Goal: Task Accomplishment & Management: Complete application form

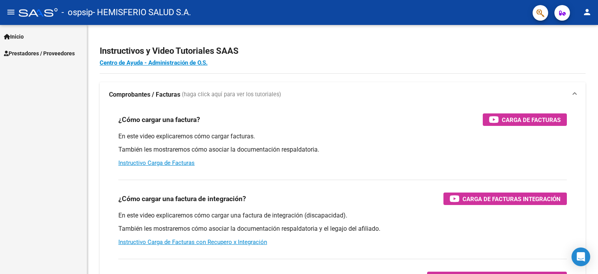
click at [52, 53] on span "Prestadores / Proveedores" at bounding box center [39, 53] width 71 height 9
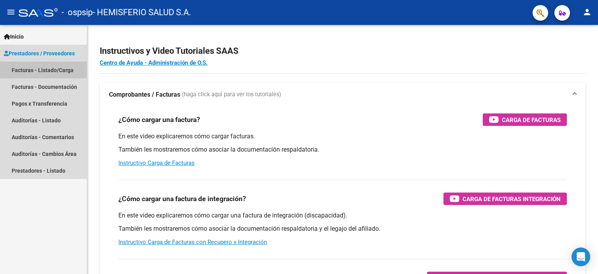
click at [40, 70] on link "Facturas - Listado/Carga" at bounding box center [43, 70] width 87 height 17
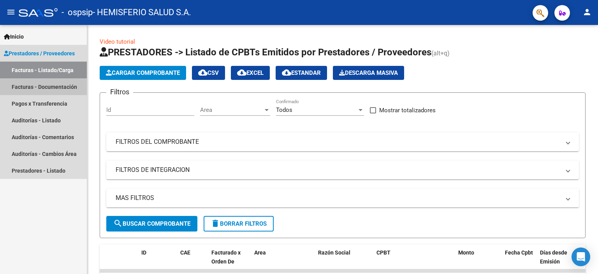
click at [25, 86] on link "Facturas - Documentación" at bounding box center [43, 86] width 87 height 17
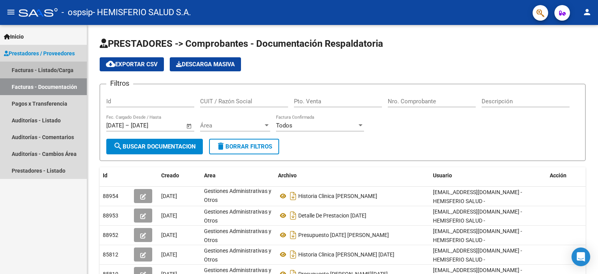
click at [24, 75] on link "Facturas - Listado/Carga" at bounding box center [43, 70] width 87 height 17
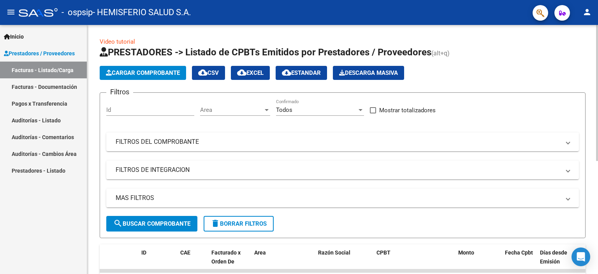
click at [149, 72] on span "Cargar Comprobante" at bounding box center [143, 72] width 74 height 7
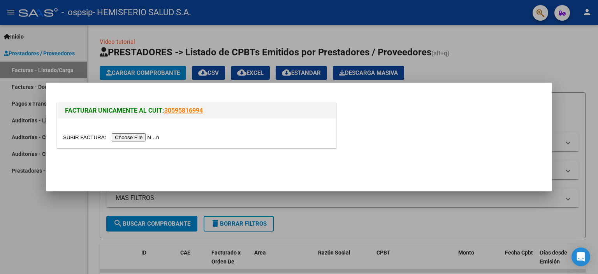
click at [135, 136] on input "file" at bounding box center [112, 137] width 98 height 8
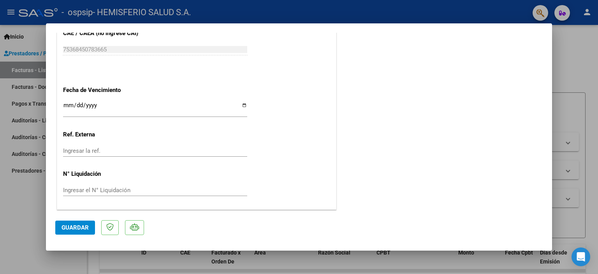
scroll to position [405, 0]
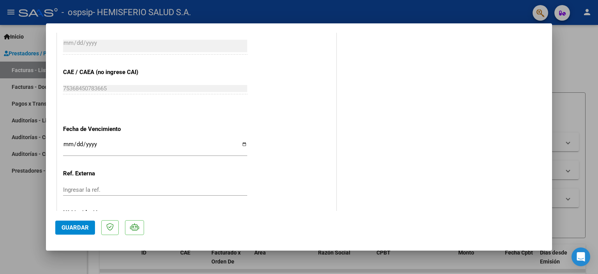
click at [244, 141] on input "Ingresar la fecha" at bounding box center [155, 147] width 184 height 12
type input "[DATE]"
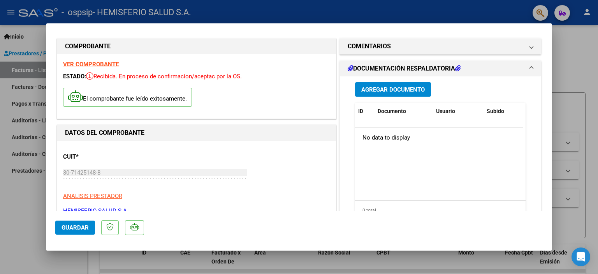
scroll to position [0, 0]
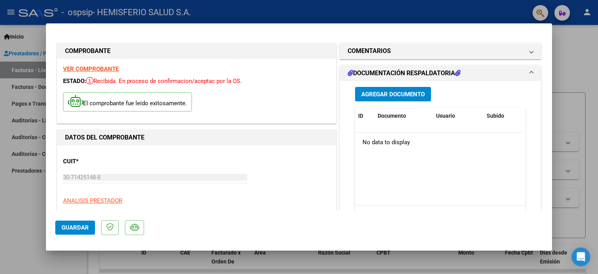
click at [380, 93] on span "Agregar Documento" at bounding box center [392, 94] width 63 height 7
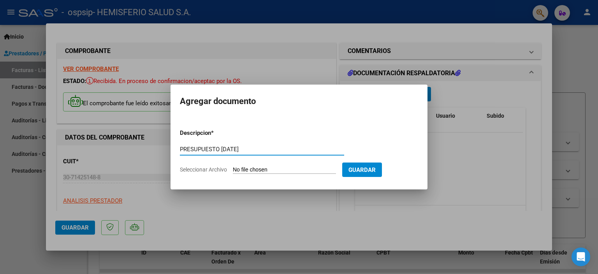
type input "PRESUPUESTO [DATE]"
click at [257, 169] on input "Seleccionar Archivo" at bounding box center [284, 169] width 103 height 7
type input "C:\fakepath\[PERSON_NAME].pdf"
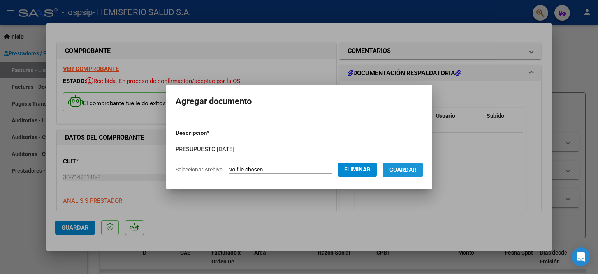
click at [417, 168] on span "Guardar" at bounding box center [402, 169] width 27 height 7
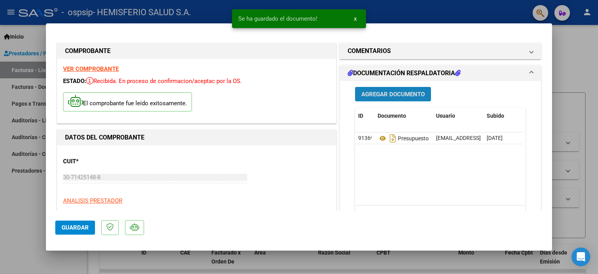
click at [400, 95] on span "Agregar Documento" at bounding box center [392, 94] width 63 height 7
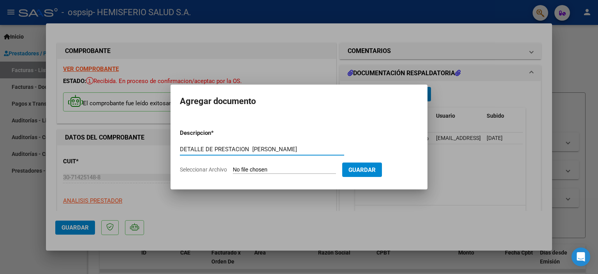
type input "DETALLE DE PRESTACION [PERSON_NAME]"
click at [300, 168] on input "Seleccionar Archivo" at bounding box center [284, 169] width 103 height 7
type input "C:\fakepath\Detalle Agosto-25 [PERSON_NAME].xlsx"
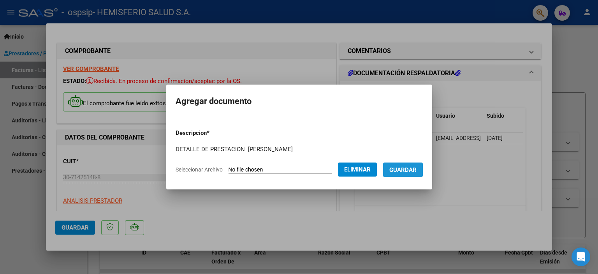
click at [411, 172] on span "Guardar" at bounding box center [402, 169] width 27 height 7
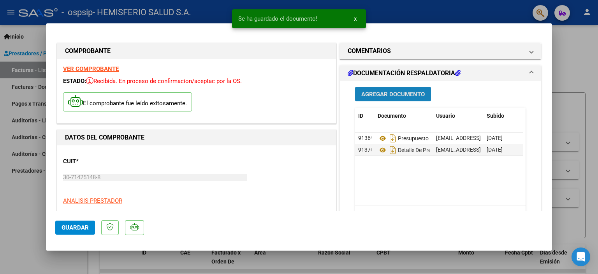
click at [397, 93] on span "Agregar Documento" at bounding box center [392, 94] width 63 height 7
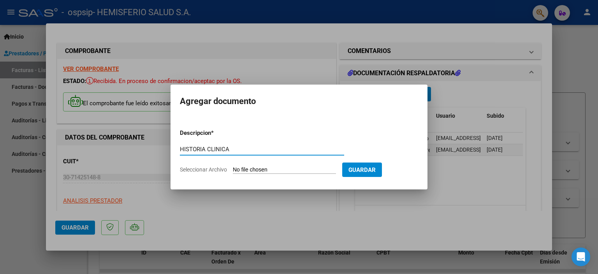
type input "HISTORIA CLINICA"
click at [262, 170] on input "Seleccionar Archivo" at bounding box center [284, 169] width 103 height 7
type input "C:\fakepath\fernandez B milagros-agosto_077193.pdf"
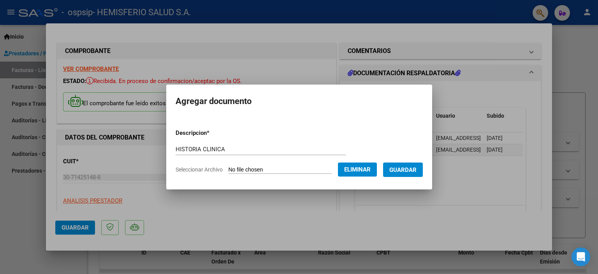
click at [402, 171] on span "Guardar" at bounding box center [402, 169] width 27 height 7
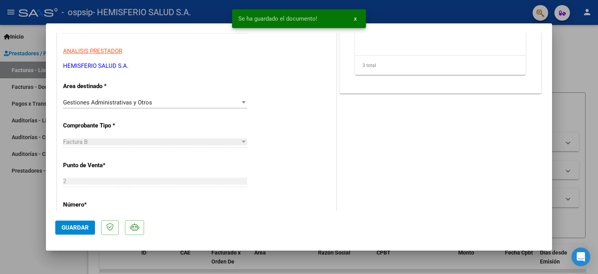
scroll to position [195, 0]
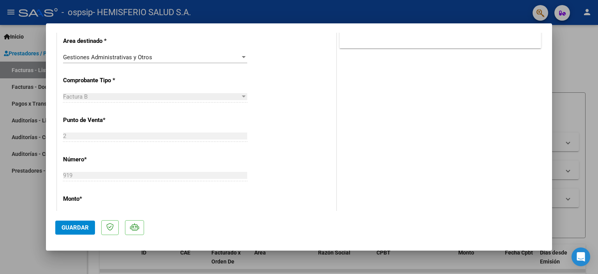
click at [67, 228] on span "Guardar" at bounding box center [75, 227] width 27 height 7
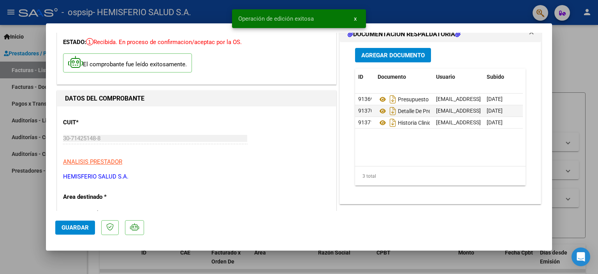
scroll to position [0, 0]
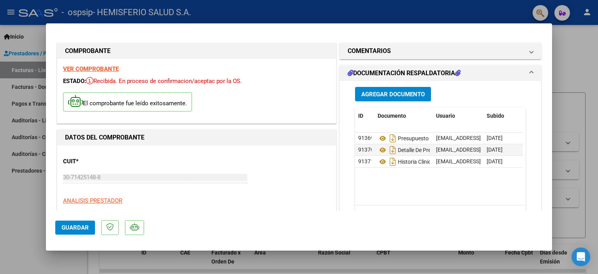
click at [568, 58] on div at bounding box center [299, 137] width 598 height 274
type input "$ 0,00"
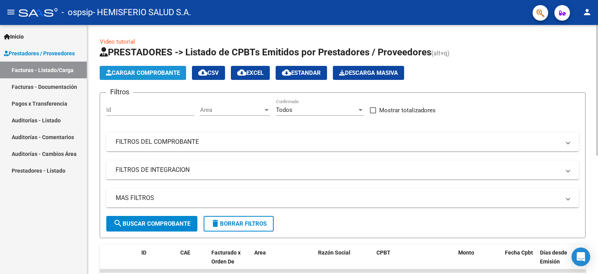
click at [156, 72] on span "Cargar Comprobante" at bounding box center [143, 72] width 74 height 7
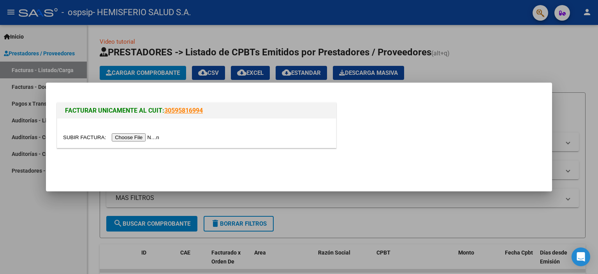
click at [134, 136] on input "file" at bounding box center [112, 137] width 98 height 8
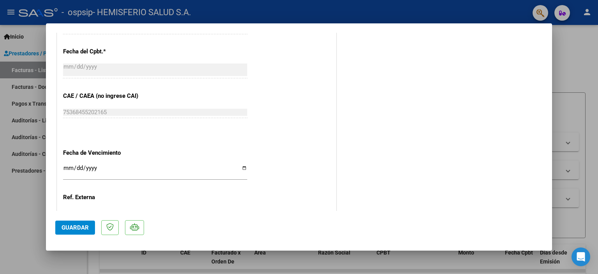
scroll to position [428, 0]
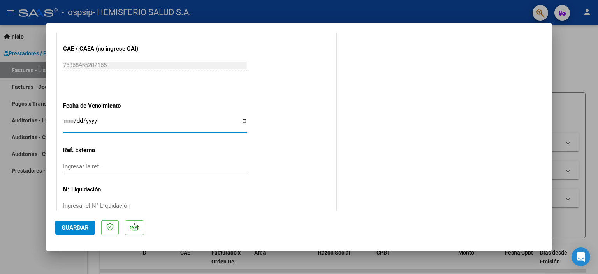
click at [241, 120] on input "Ingresar la fecha" at bounding box center [155, 124] width 184 height 12
type input "[DATE]"
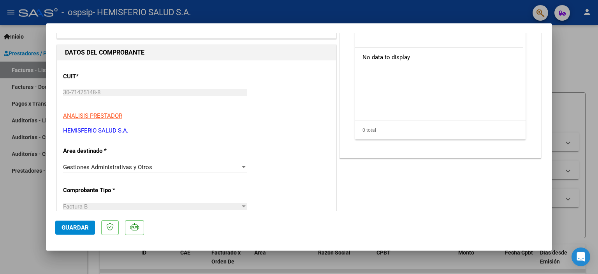
scroll to position [0, 0]
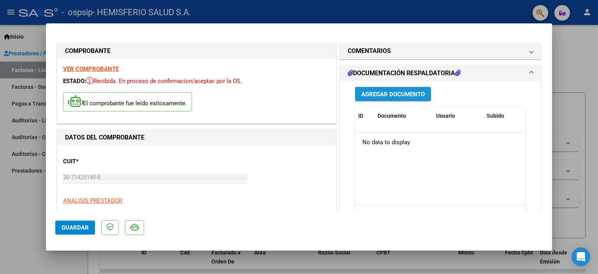
click at [376, 96] on span "Agregar Documento" at bounding box center [392, 94] width 63 height 7
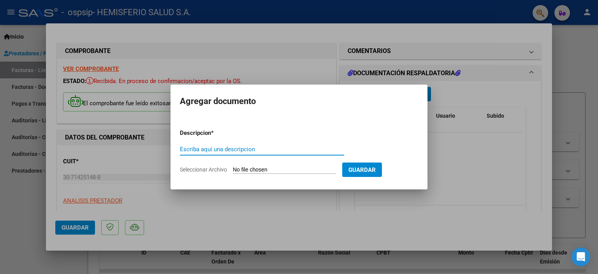
click at [276, 146] on input "Escriba aquí una descripcion" at bounding box center [262, 149] width 164 height 7
type input "PRESUPUESTO [DATE] [PERSON_NAME]"
click at [308, 171] on input "Seleccionar Archivo" at bounding box center [284, 169] width 103 height 7
click at [567, 65] on div at bounding box center [299, 137] width 598 height 274
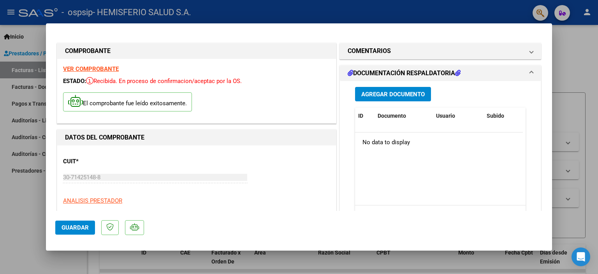
click at [385, 92] on span "Agregar Documento" at bounding box center [392, 94] width 63 height 7
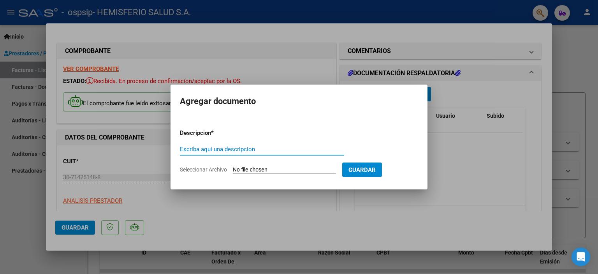
click at [230, 148] on input "Escriba aquí una descripcion" at bounding box center [262, 149] width 164 height 7
type input "PRESUPUESTO [DATE] [PERSON_NAME]"
click at [269, 172] on input "Seleccionar Archivo" at bounding box center [284, 169] width 103 height 7
type input "C:\fakepath\PRESUPUESTO [PERSON_NAME]-[DATE].pdf"
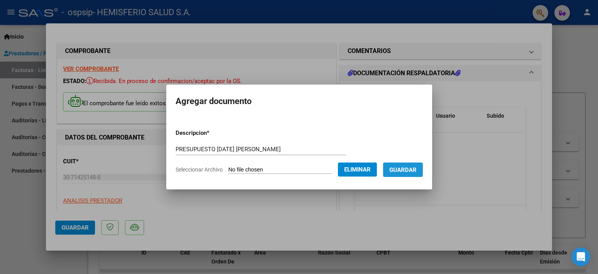
click at [416, 169] on span "Guardar" at bounding box center [402, 169] width 27 height 7
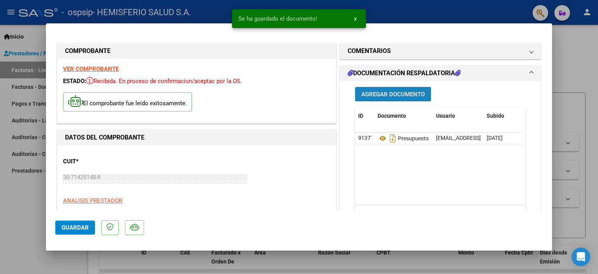
click at [390, 95] on span "Agregar Documento" at bounding box center [392, 94] width 63 height 7
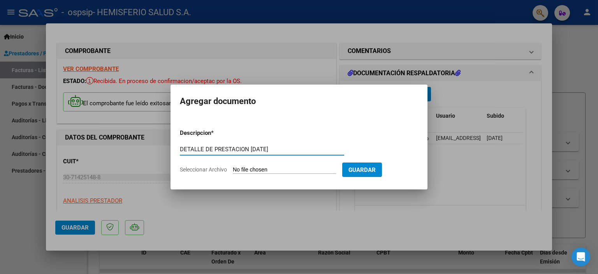
type input "DETALLE DE PRESTACION [DATE]"
click at [274, 165] on form "Descripcion * DETALLE DE PRESTACION [DATE] Escriba aquí una descripcion Selecci…" at bounding box center [299, 151] width 238 height 57
click at [273, 169] on input "Seleccionar Archivo" at bounding box center [284, 169] width 103 height 7
type input "C:\fakepath\DETALLE AGOSTO-25 [PERSON_NAME].xlsx"
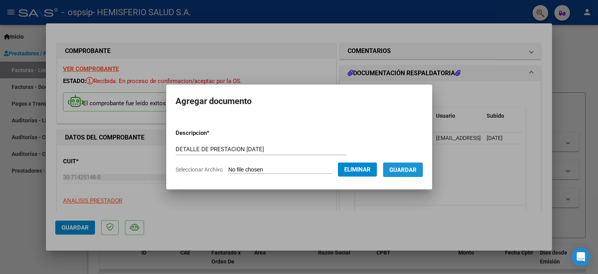
click at [403, 170] on span "Guardar" at bounding box center [402, 169] width 27 height 7
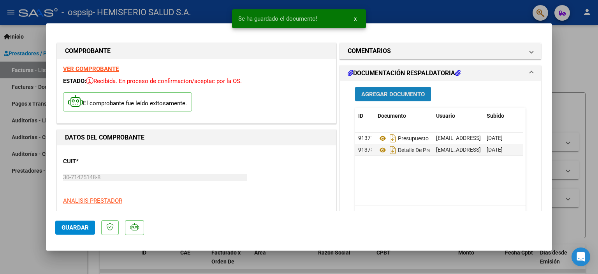
click at [370, 94] on span "Agregar Documento" at bounding box center [392, 94] width 63 height 7
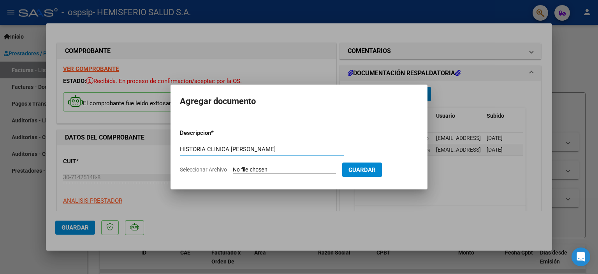
type input "HISTORIA CLINICA [PERSON_NAME]"
click at [263, 169] on input "Seleccionar Archivo" at bounding box center [284, 169] width 103 height 7
type input "C:\fakepath\[PERSON_NAME]-agosto_077186.pdf"
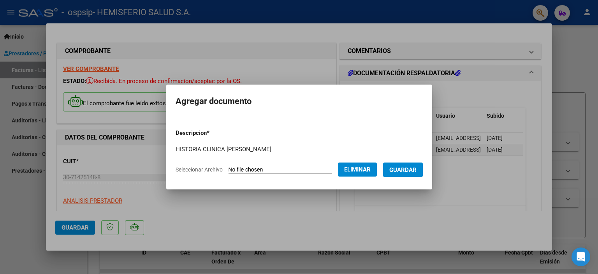
click at [417, 170] on span "Guardar" at bounding box center [402, 169] width 27 height 7
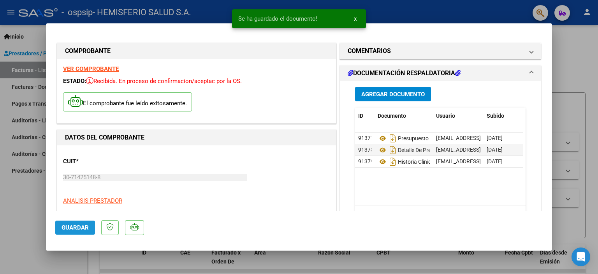
click at [67, 230] on span "Guardar" at bounding box center [75, 227] width 27 height 7
click at [578, 58] on div at bounding box center [299, 137] width 598 height 274
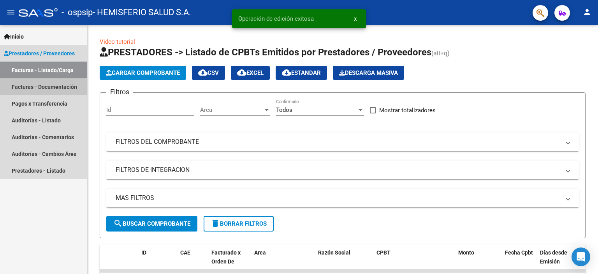
click at [38, 86] on link "Facturas - Documentación" at bounding box center [43, 86] width 87 height 17
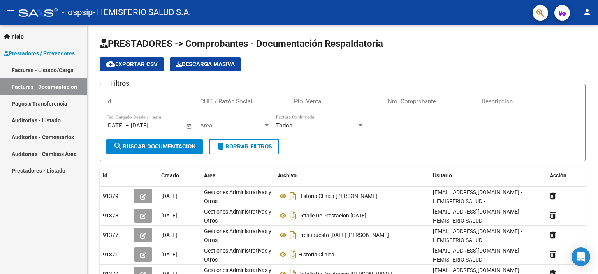
click at [59, 70] on link "Facturas - Listado/Carga" at bounding box center [43, 70] width 87 height 17
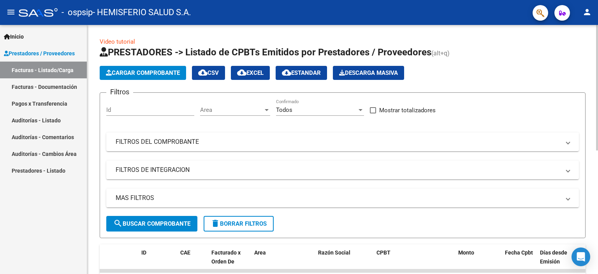
click at [129, 72] on span "Cargar Comprobante" at bounding box center [143, 72] width 74 height 7
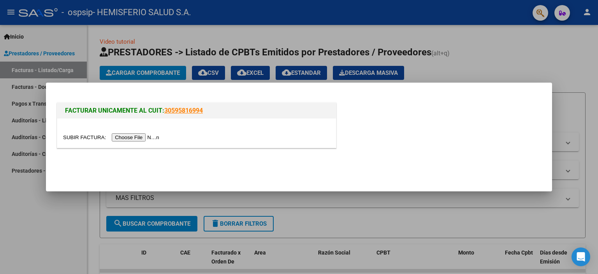
click at [133, 135] on input "file" at bounding box center [112, 137] width 98 height 8
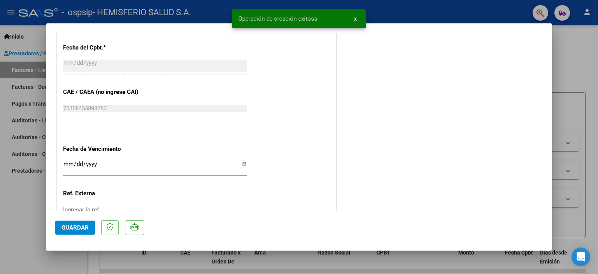
scroll to position [389, 0]
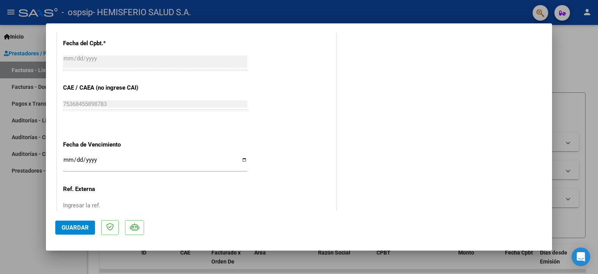
click at [243, 160] on input "Ingresar la fecha" at bounding box center [155, 162] width 184 height 12
type input "[DATE]"
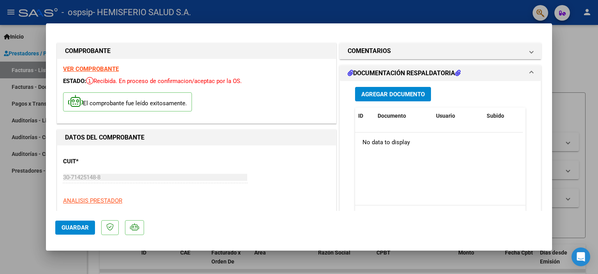
scroll to position [0, 0]
click at [397, 91] on span "Agregar Documento" at bounding box center [392, 94] width 63 height 7
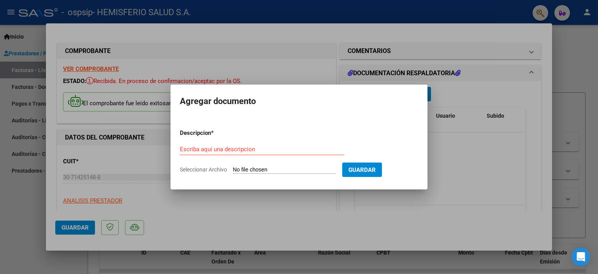
click at [228, 153] on div "Escriba aquí una descripcion" at bounding box center [262, 149] width 164 height 12
type input "PRESUPUESTO [DATE] [PERSON_NAME]"
click at [288, 166] on input "Seleccionar Archivo" at bounding box center [284, 169] width 103 height 7
type input "C:\fakepath\PRESUPUESTO [PERSON_NAME] 2025.pdf"
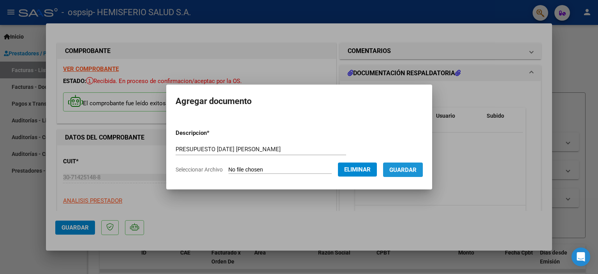
click at [409, 169] on span "Guardar" at bounding box center [402, 169] width 27 height 7
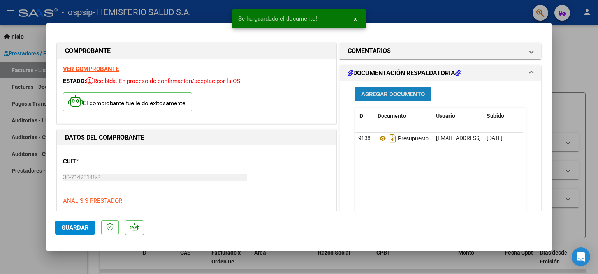
click at [377, 92] on span "Agregar Documento" at bounding box center [392, 94] width 63 height 7
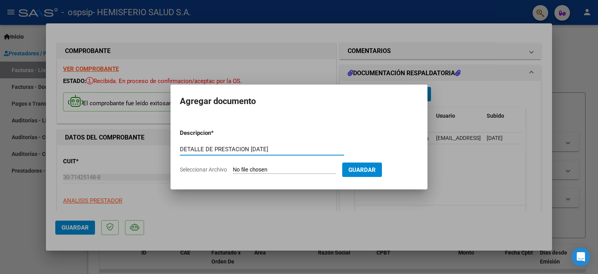
type input "DETALLE DE PRESTACION [DATE]"
click at [249, 170] on input "Seleccionar Archivo" at bounding box center [284, 169] width 103 height 7
type input "C:\fakepath\DETALLE [DATE] [PERSON_NAME].xlsx"
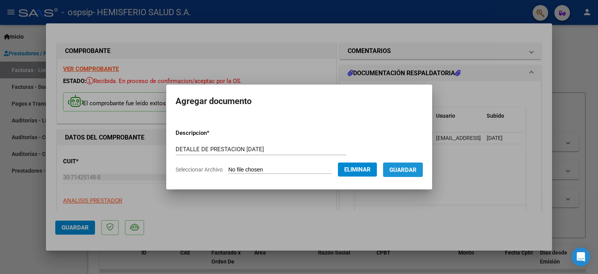
click at [417, 167] on span "Guardar" at bounding box center [402, 169] width 27 height 7
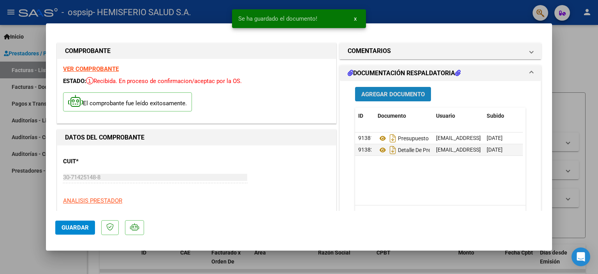
click at [376, 92] on span "Agregar Documento" at bounding box center [392, 94] width 63 height 7
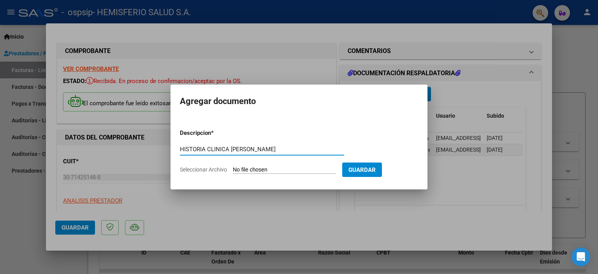
type input "HISTORIA CLINICA [PERSON_NAME]"
click at [255, 163] on form "Descripcion * HISTORIA CLINICA [PERSON_NAME] aquí una descripcion Seleccionar A…" at bounding box center [299, 151] width 238 height 57
click at [253, 170] on input "Seleccionar Archivo" at bounding box center [284, 169] width 103 height 7
type input "C:\fakepath\[PERSON_NAME]-agosto_077188.pdf"
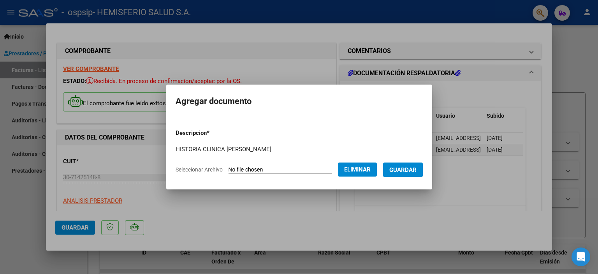
click at [417, 172] on span "Guardar" at bounding box center [402, 169] width 27 height 7
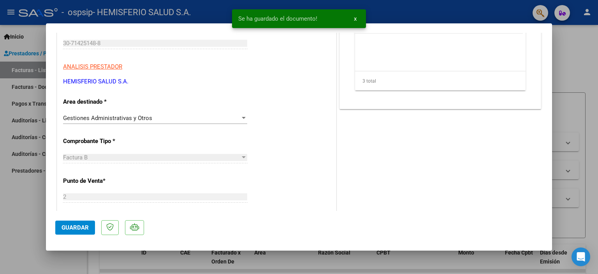
scroll to position [156, 0]
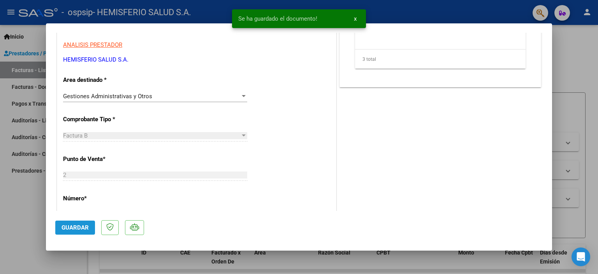
click at [72, 228] on span "Guardar" at bounding box center [75, 227] width 27 height 7
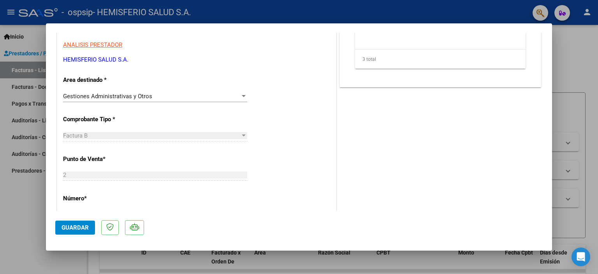
click at [575, 61] on div at bounding box center [299, 137] width 598 height 274
type input "$ 0,00"
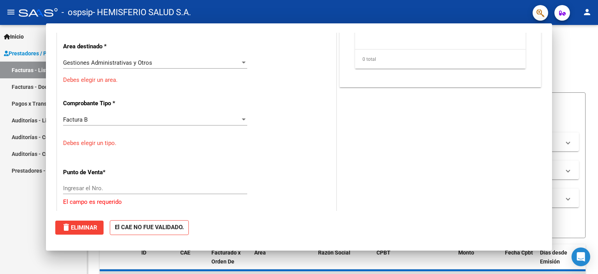
scroll to position [132, 0]
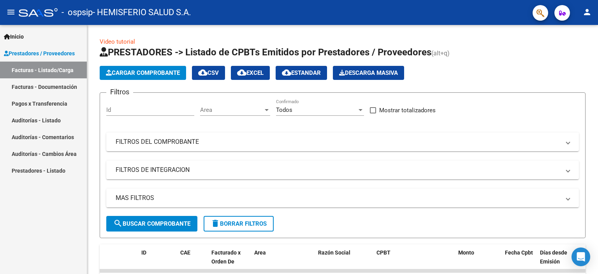
click at [469, 21] on mat-toolbar "menu - ospsip - HEMISFERIO SALUD S.A. person" at bounding box center [299, 12] width 598 height 25
click at [40, 67] on link "Facturas - Listado/Carga" at bounding box center [43, 70] width 87 height 17
click at [35, 89] on link "Facturas - Documentación" at bounding box center [43, 86] width 87 height 17
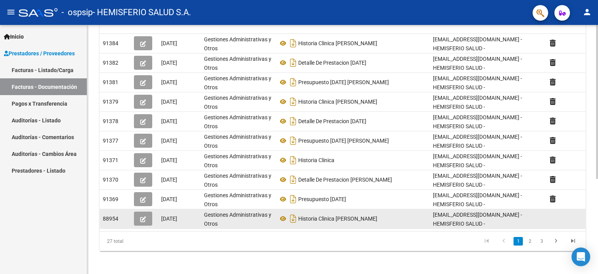
scroll to position [153, 0]
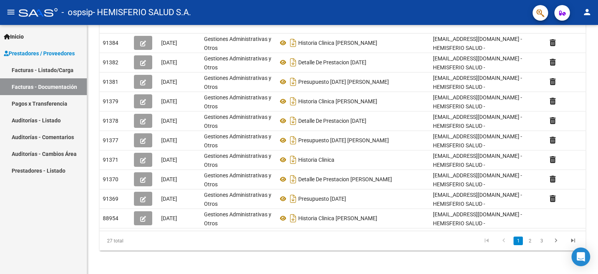
click at [42, 71] on link "Facturas - Listado/Carga" at bounding box center [43, 70] width 87 height 17
